Goal: Task Accomplishment & Management: Manage account settings

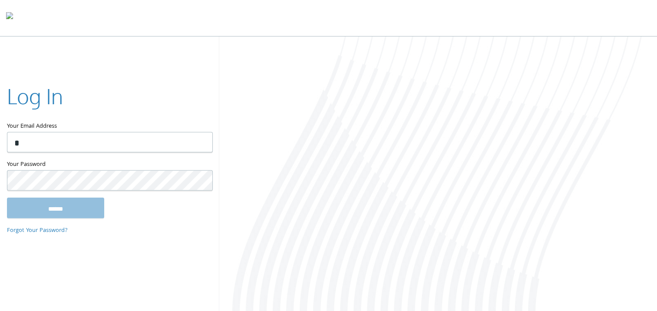
type input "**********"
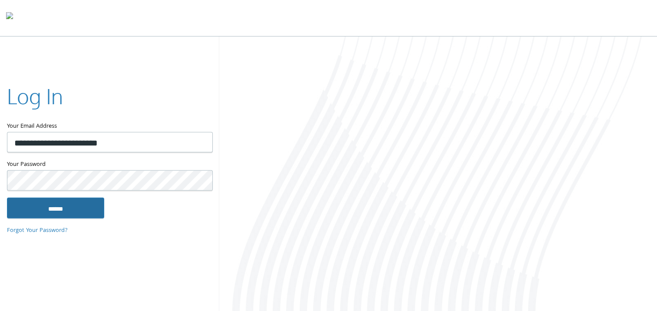
click at [30, 206] on input "******" at bounding box center [55, 207] width 97 height 21
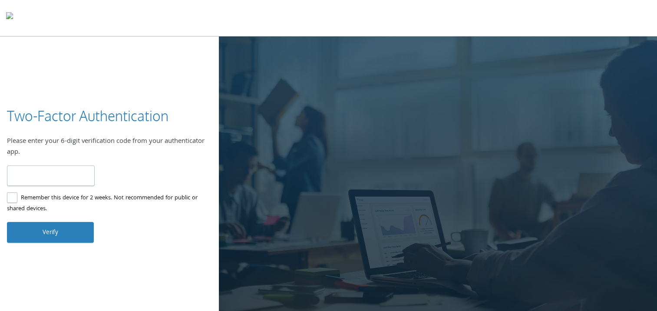
type input "******"
